Goal: Task Accomplishment & Management: Use online tool/utility

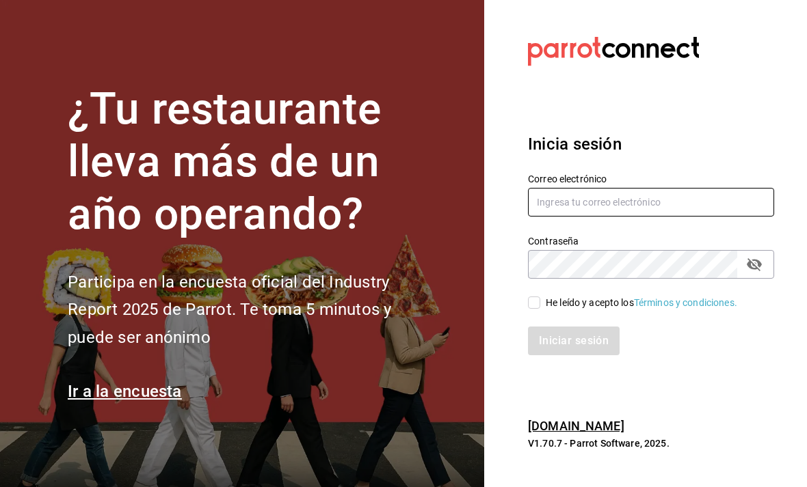
click at [656, 217] on input "text" at bounding box center [651, 202] width 246 height 29
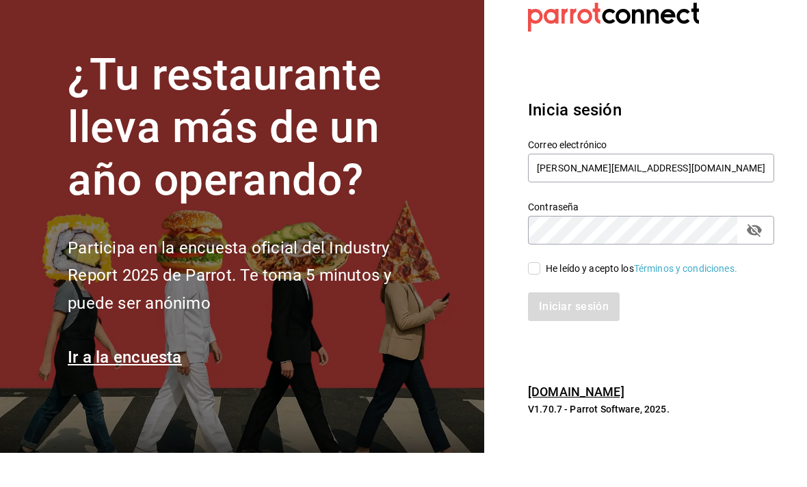
scroll to position [34, 0]
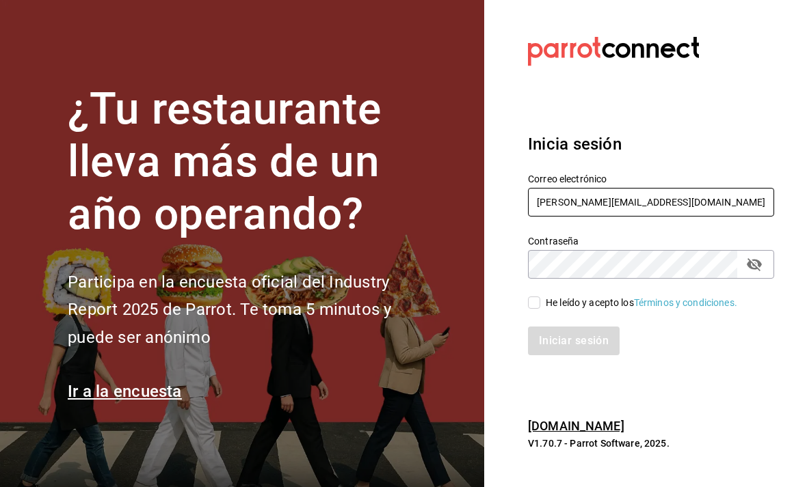
type input "Edson.urban@grupocosteno.com"
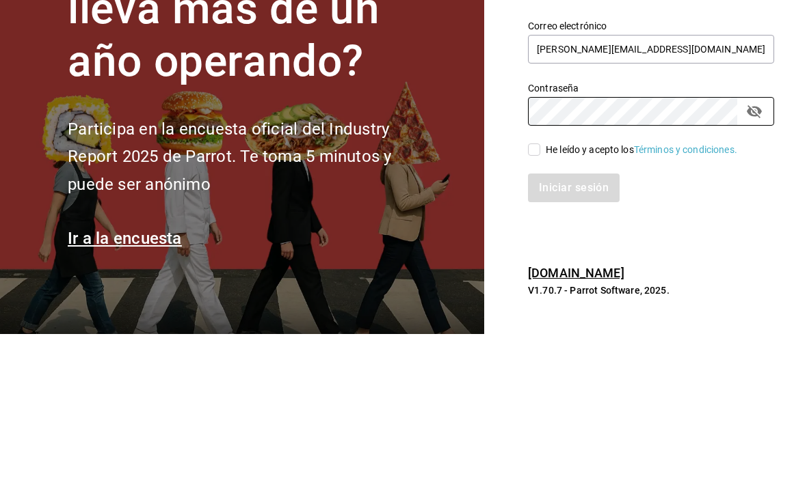
click at [517, 279] on div "He leído y acepto los Términos y condiciones." at bounding box center [642, 294] width 262 height 31
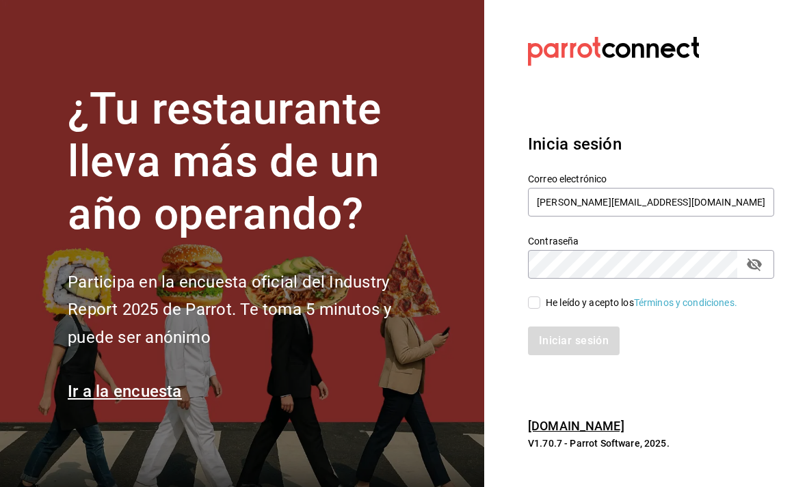
click at [535, 297] on input "He leído y acepto los Términos y condiciones." at bounding box center [534, 303] width 12 height 12
checkbox input "true"
click at [573, 327] on button "Iniciar sesión" at bounding box center [574, 341] width 93 height 29
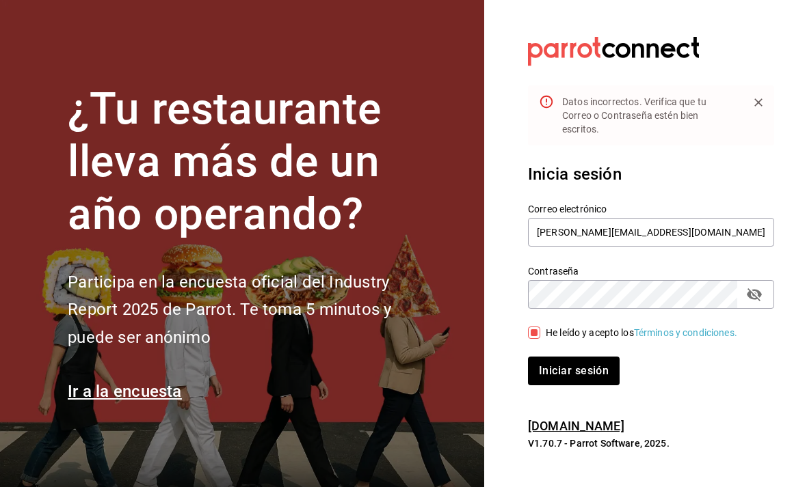
click at [748, 286] on icon "passwordField" at bounding box center [754, 294] width 16 height 16
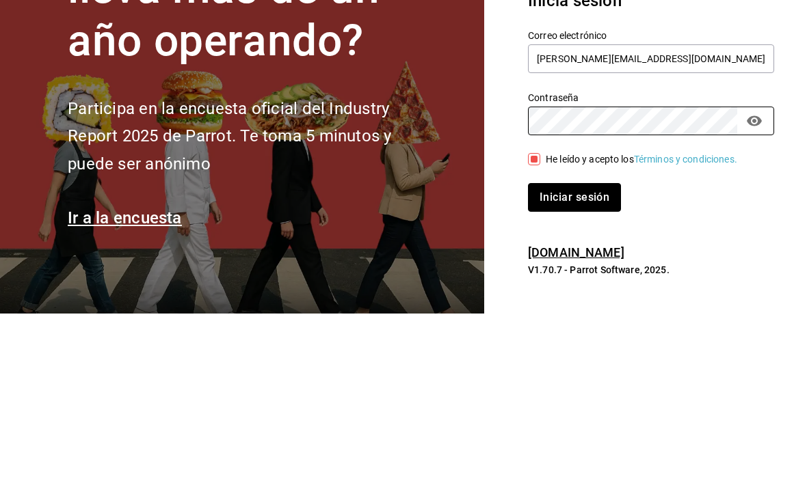
click at [591, 357] on button "Iniciar sesión" at bounding box center [574, 371] width 93 height 29
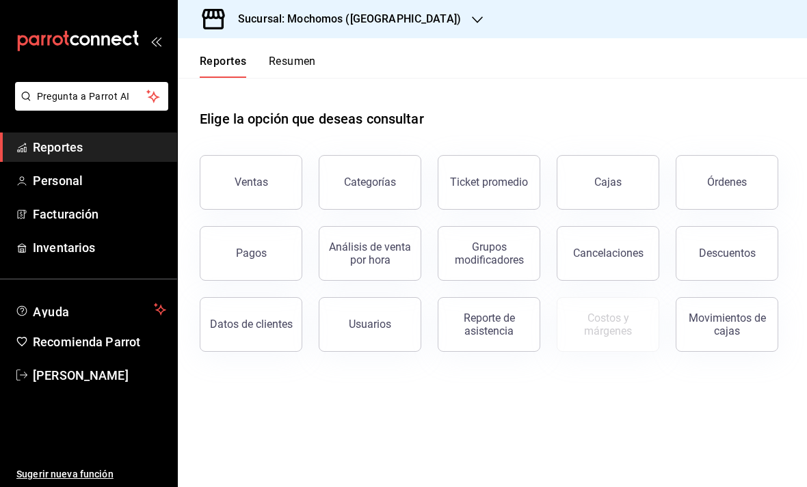
click at [723, 174] on button "Órdenes" at bounding box center [726, 182] width 103 height 55
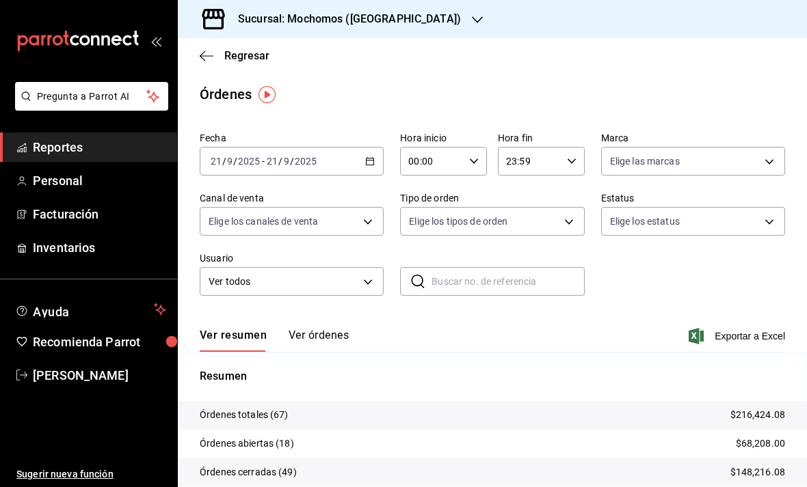
click at [303, 148] on div "[DATE] [DATE] - [DATE] [DATE]" at bounding box center [292, 161] width 184 height 29
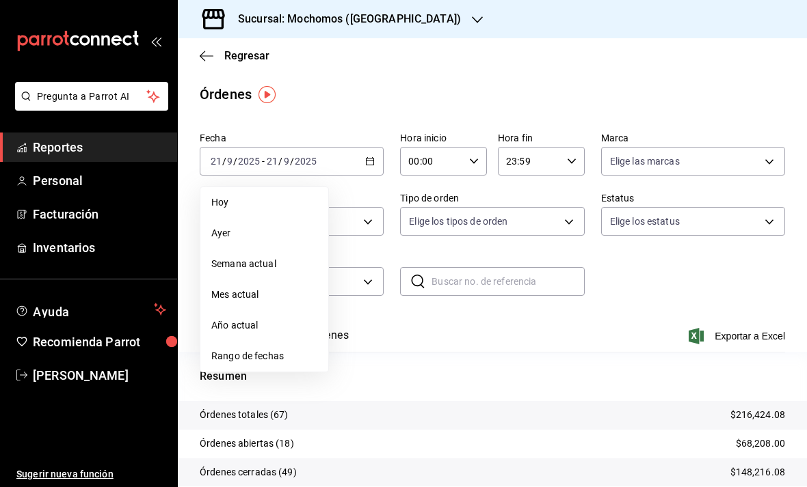
click at [259, 351] on span "Rango de fechas" at bounding box center [264, 356] width 106 height 14
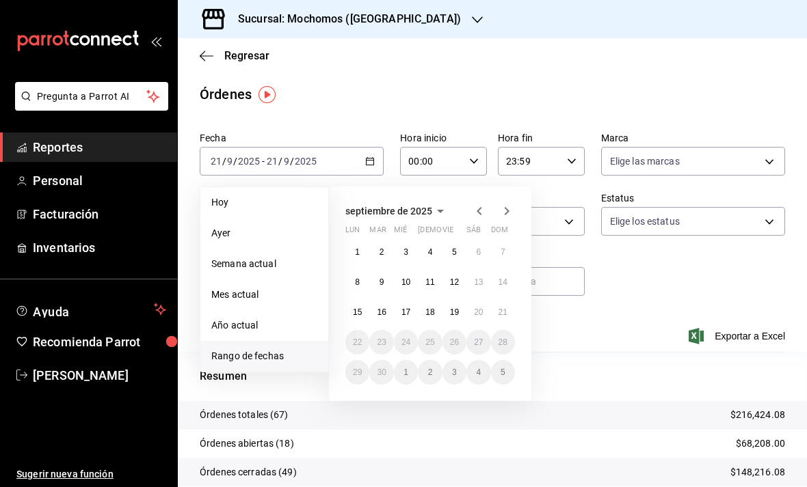
click at [357, 310] on abbr "15" at bounding box center [357, 313] width 9 height 10
click at [477, 313] on abbr "20" at bounding box center [478, 313] width 9 height 10
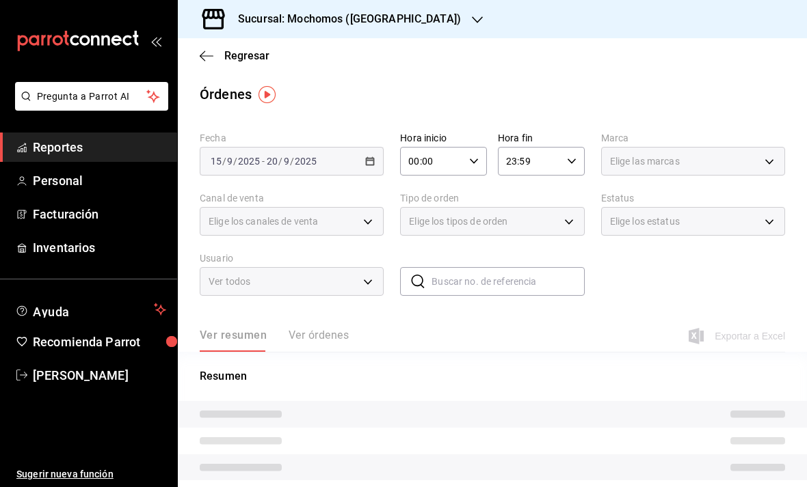
click at [452, 154] on input "00:00" at bounding box center [432, 161] width 64 height 27
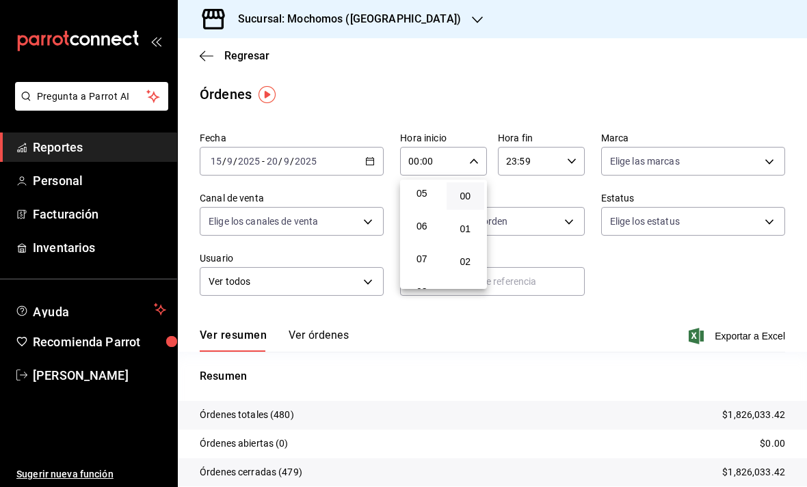
scroll to position [158, 0]
click at [424, 208] on span "05" at bounding box center [422, 202] width 22 height 11
type input "05:00"
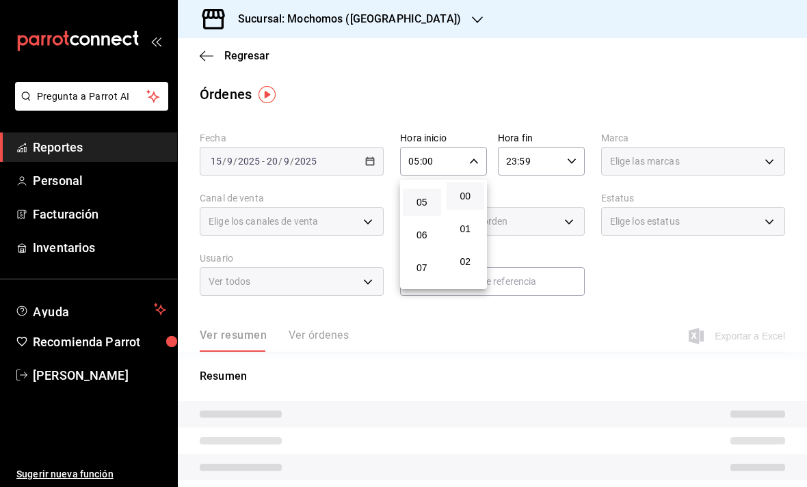
click at [552, 160] on div at bounding box center [403, 243] width 807 height 487
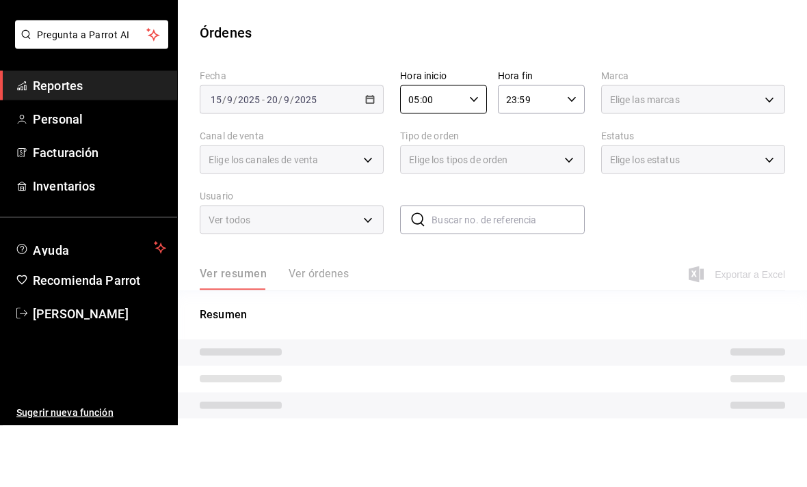
click at [560, 148] on input "23:59" at bounding box center [530, 161] width 64 height 27
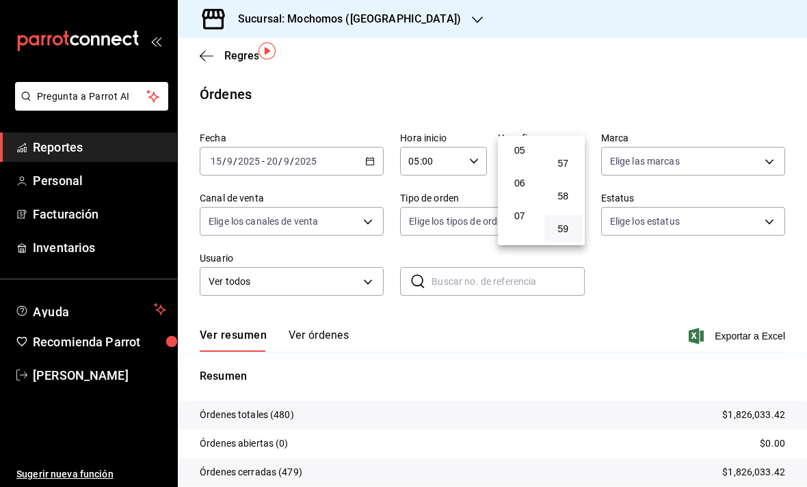
scroll to position [115, 0]
click at [526, 207] on span "05" at bounding box center [520, 201] width 22 height 11
click at [566, 157] on span "00" at bounding box center [563, 152] width 22 height 11
type input "05:00"
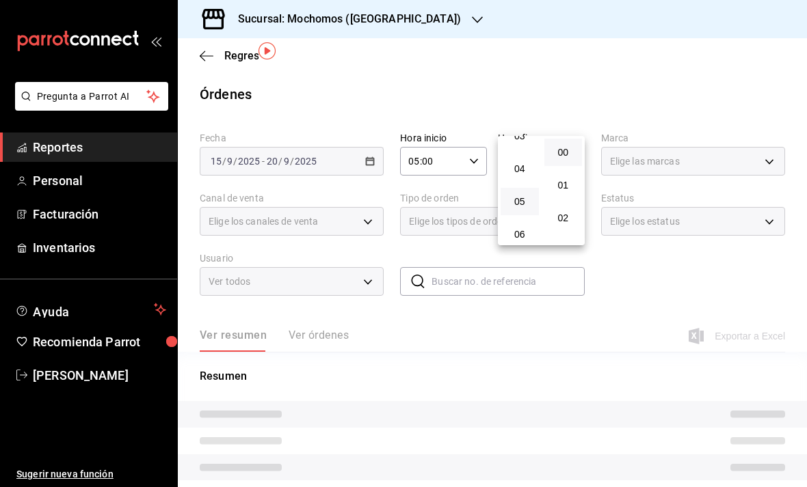
click at [600, 78] on div at bounding box center [403, 243] width 807 height 487
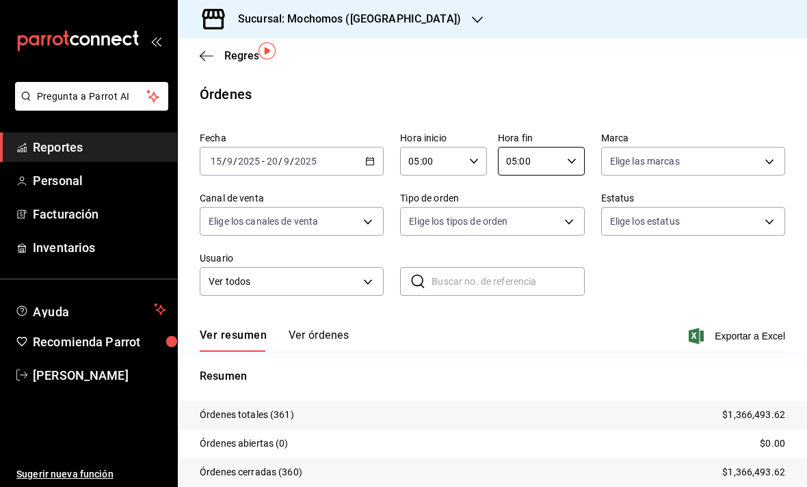
click at [338, 329] on button "Ver órdenes" at bounding box center [318, 340] width 60 height 23
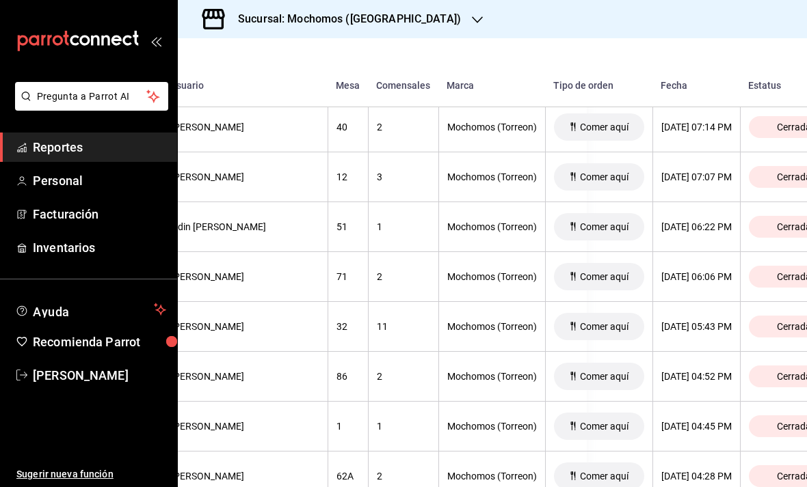
scroll to position [9898, 219]
click at [146, 44] on div "mailbox folders" at bounding box center [88, 41] width 177 height 82
click at [165, 37] on div "mailbox folders" at bounding box center [88, 41] width 177 height 82
click at [157, 41] on icon "open_drawer_menu" at bounding box center [159, 42] width 6 height 10
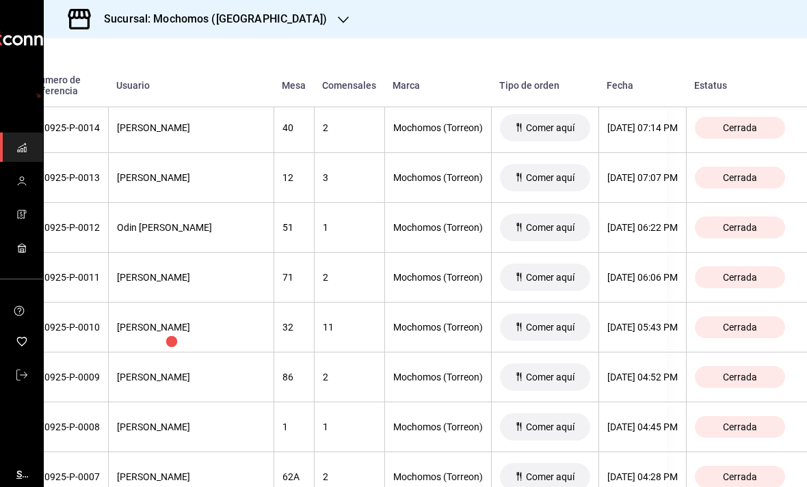
scroll to position [9898, 85]
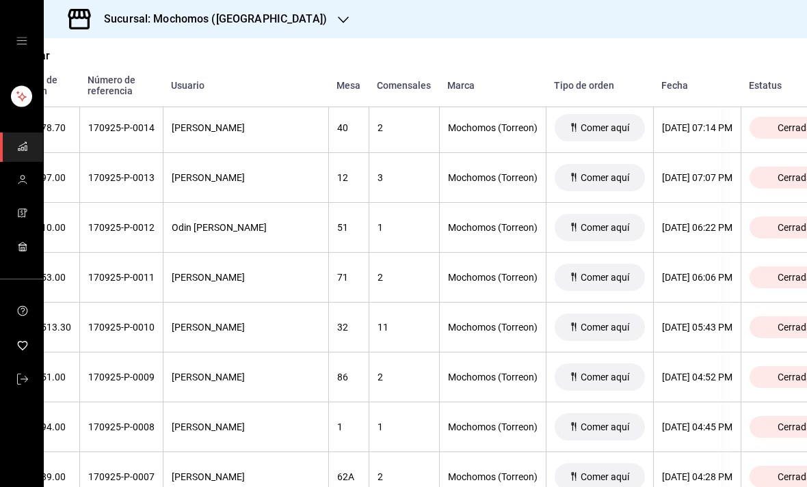
click at [673, 253] on th "[DATE] 06:06 PM" at bounding box center [696, 278] width 87 height 50
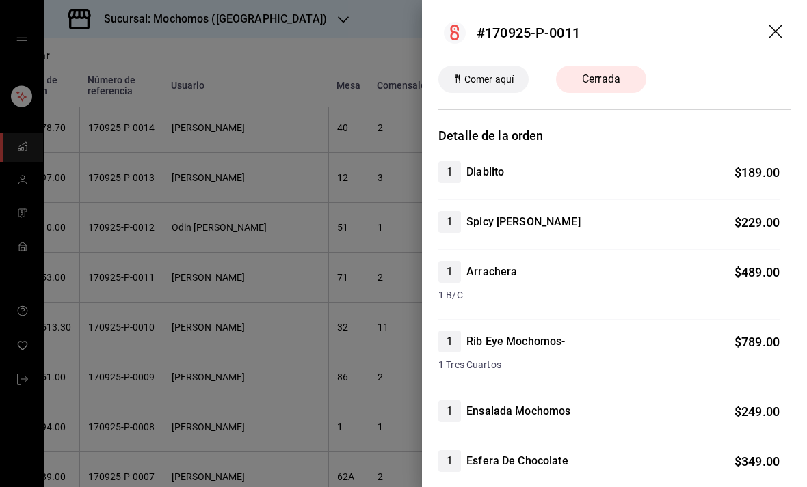
scroll to position [0, 0]
click at [779, 29] on icon "drag" at bounding box center [775, 32] width 14 height 14
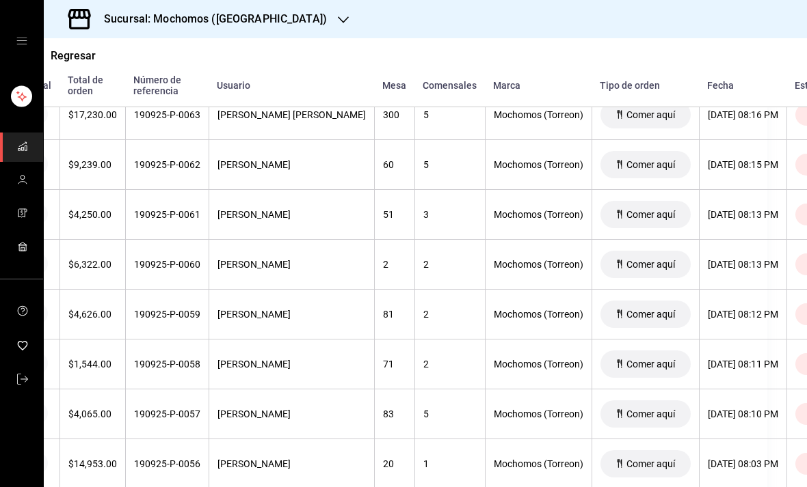
scroll to position [2327, 39]
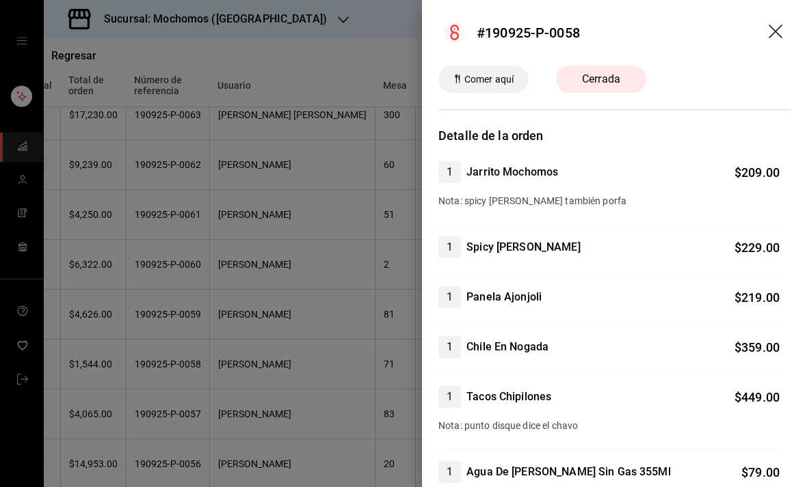
click at [774, 31] on icon "drag" at bounding box center [775, 32] width 14 height 14
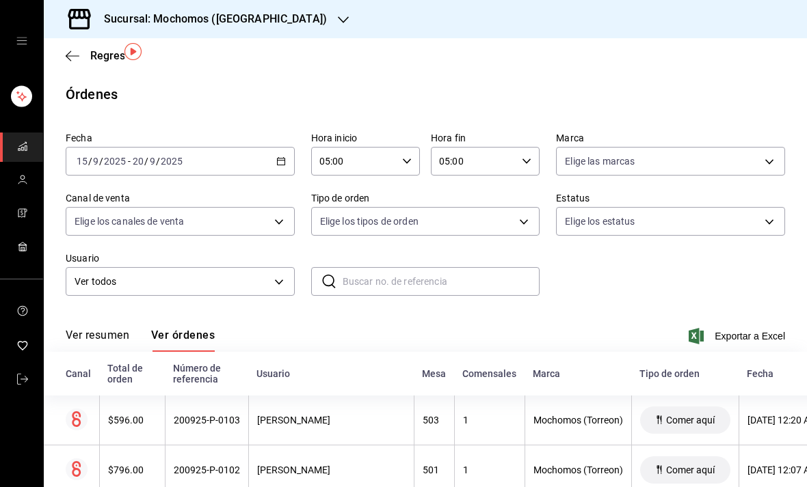
scroll to position [0, 0]
click at [243, 147] on div "[DATE] [DATE] - [DATE] [DATE]" at bounding box center [180, 161] width 229 height 29
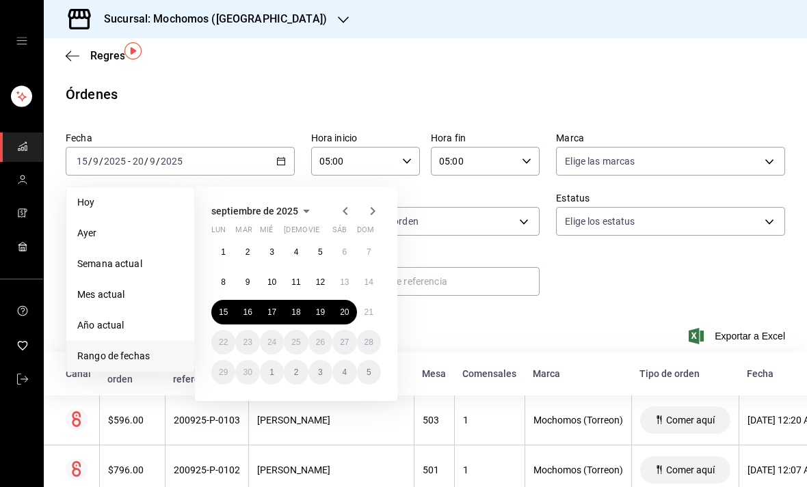
click at [319, 300] on button "19" at bounding box center [320, 312] width 24 height 25
click at [381, 300] on button "21" at bounding box center [369, 312] width 24 height 25
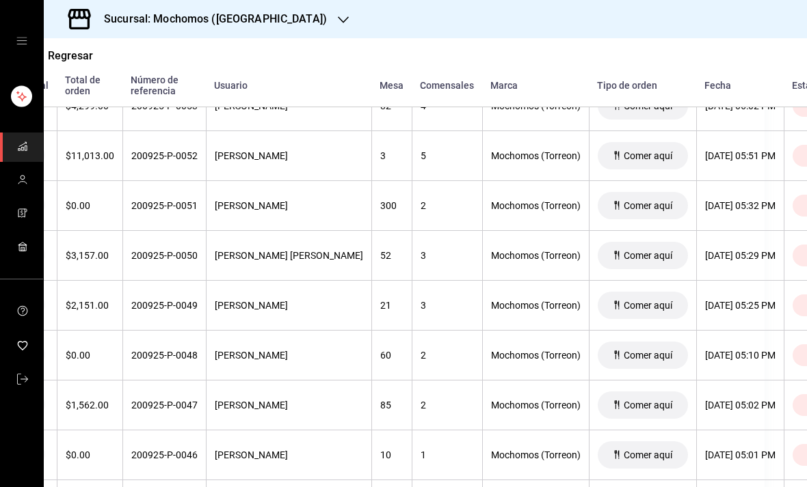
scroll to position [3682, 42]
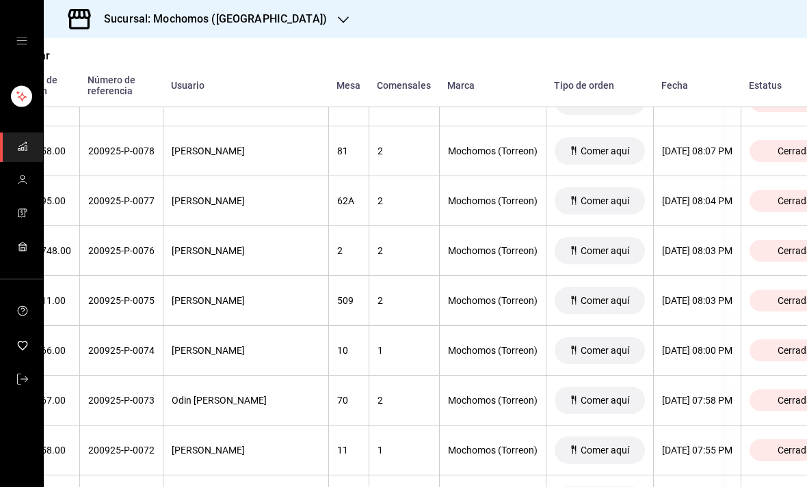
click at [26, 98] on rect "mailbox folders" at bounding box center [21, 96] width 21 height 21
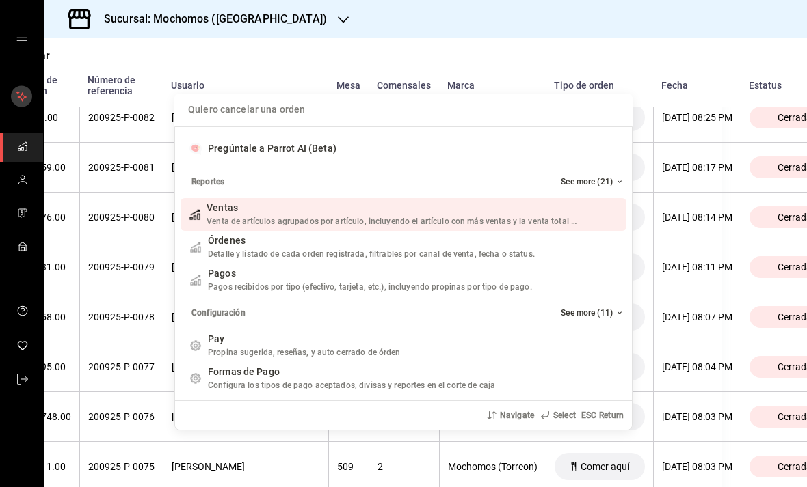
click at [13, 42] on div "Quiero cancelar una orden Pregúntale a Parrot AI (Beta) Reportes See more (21) …" at bounding box center [403, 243] width 807 height 487
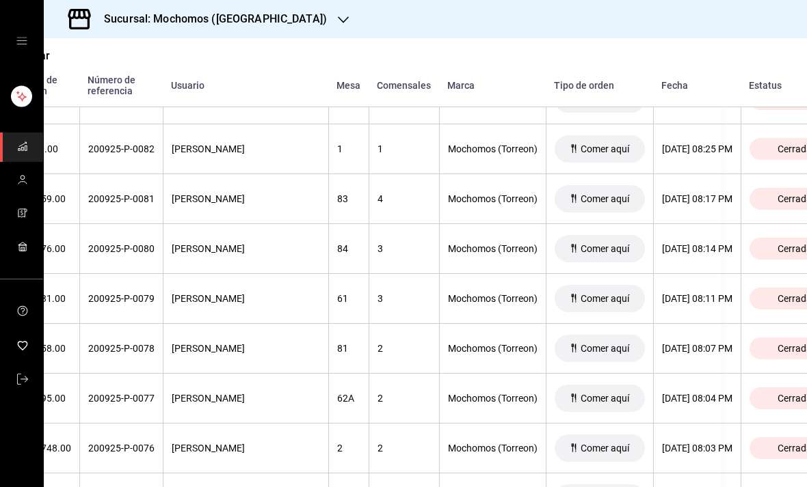
click at [29, 40] on div "mailbox folders" at bounding box center [21, 41] width 43 height 82
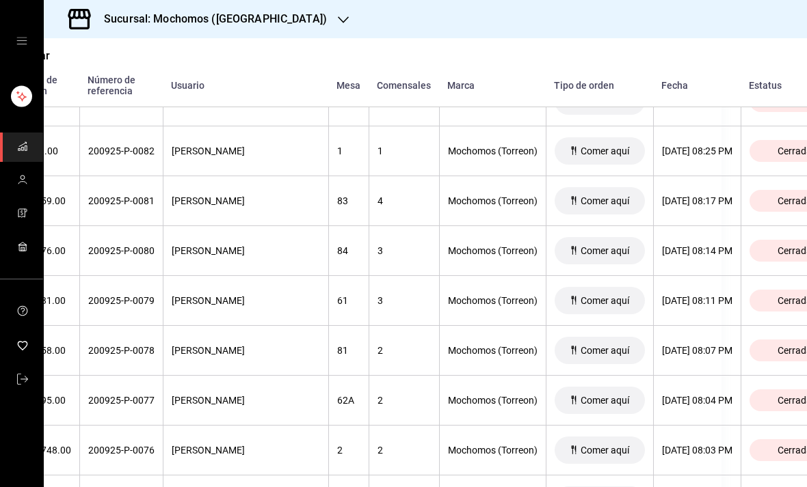
click at [32, 40] on div "mailbox folders" at bounding box center [21, 41] width 43 height 82
click at [36, 152] on link "mailbox folders" at bounding box center [21, 147] width 43 height 29
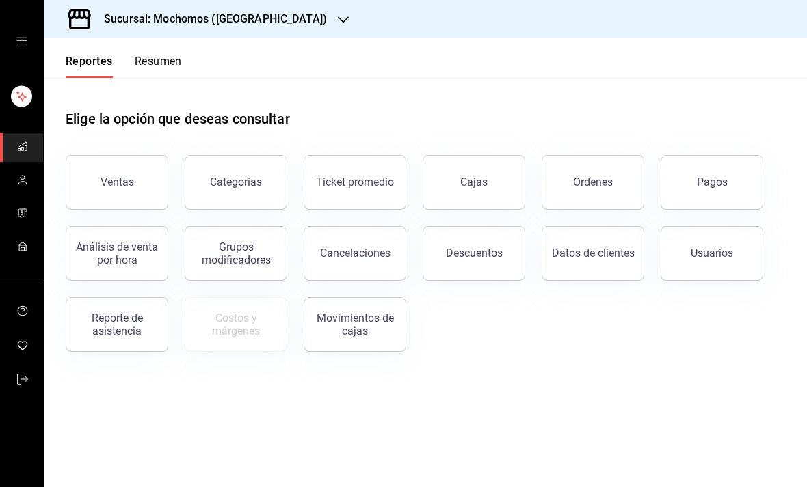
click at [571, 155] on button "Órdenes" at bounding box center [592, 182] width 103 height 55
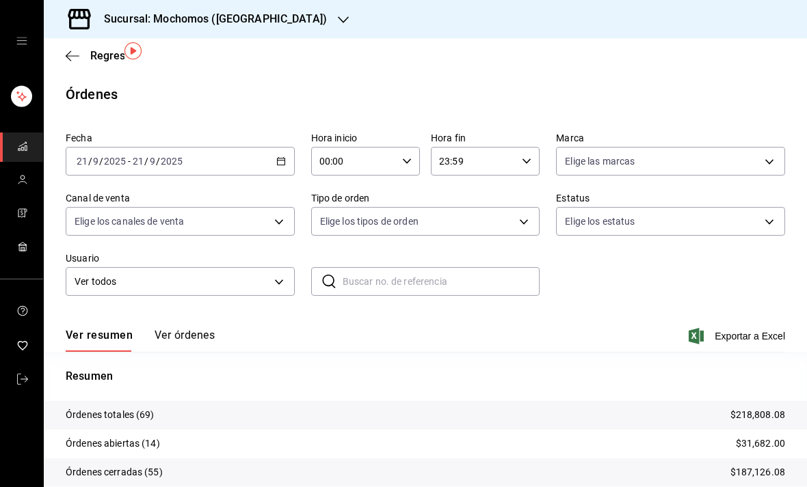
click at [185, 329] on button "Ver órdenes" at bounding box center [184, 340] width 60 height 23
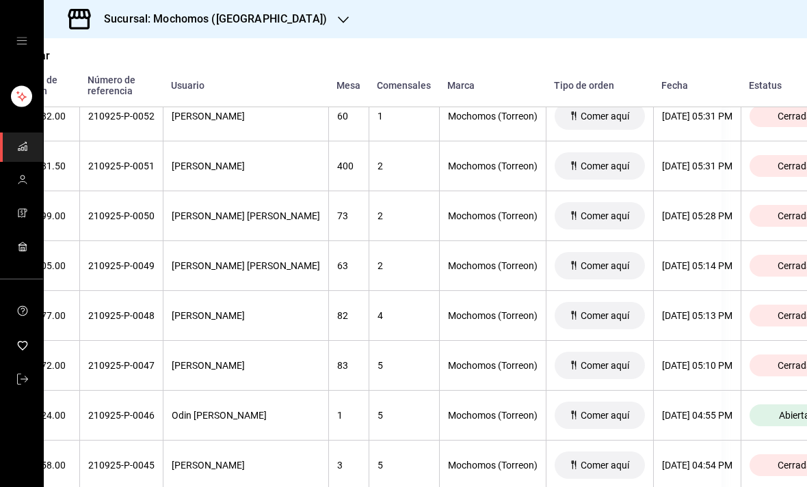
scroll to position [1126, 85]
